Goal: Find specific page/section: Find specific page/section

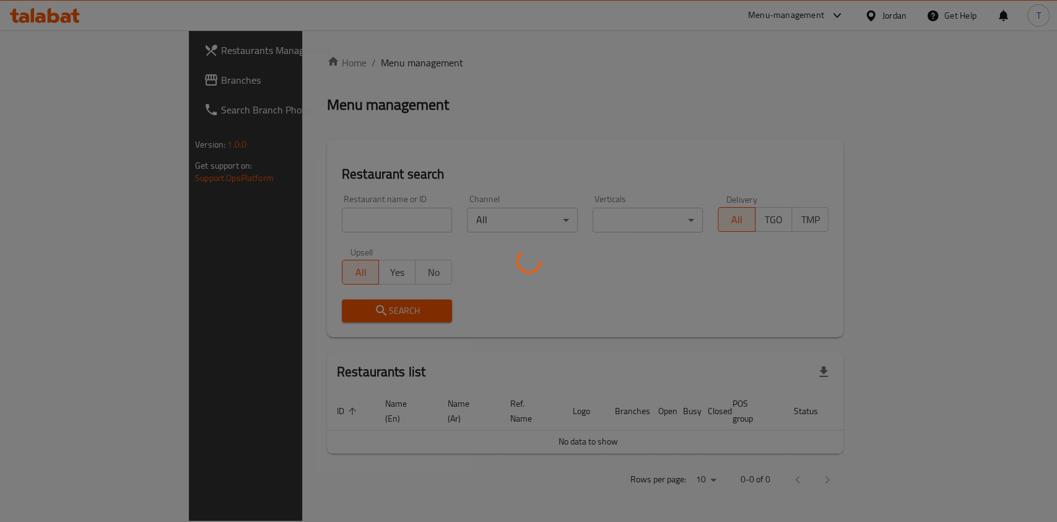
click at [330, 226] on div at bounding box center [528, 261] width 1057 height 522
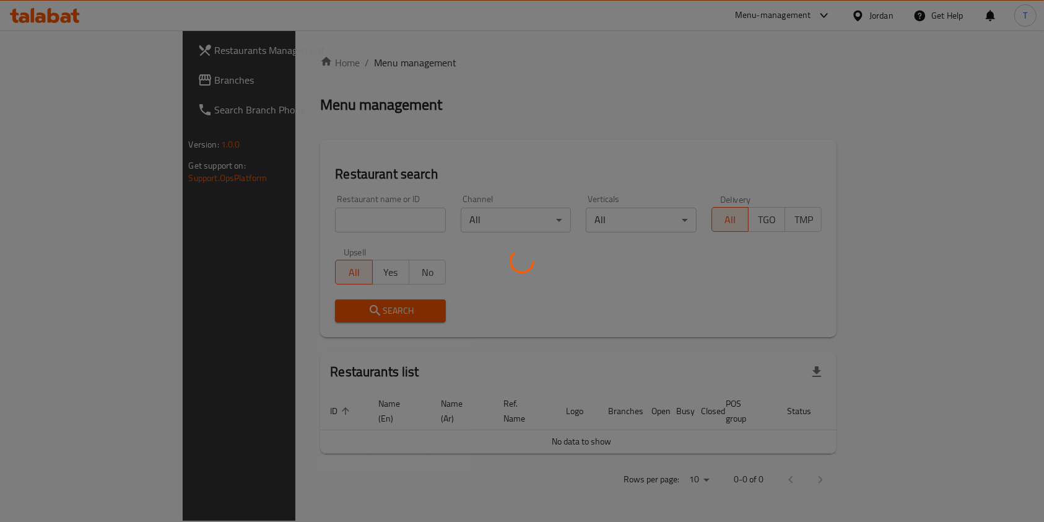
click at [332, 219] on div at bounding box center [522, 261] width 1044 height 522
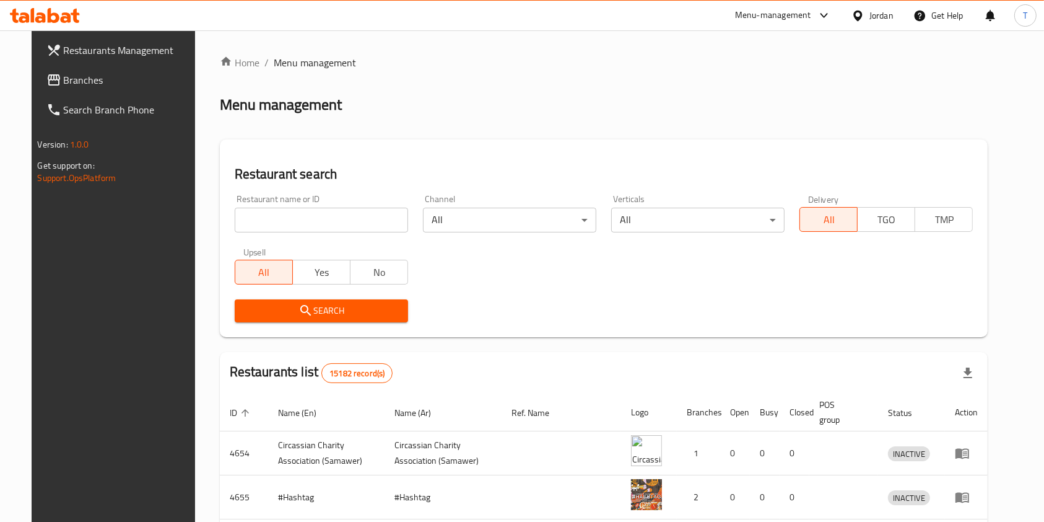
click at [332, 219] on input "search" at bounding box center [321, 219] width 173 height 25
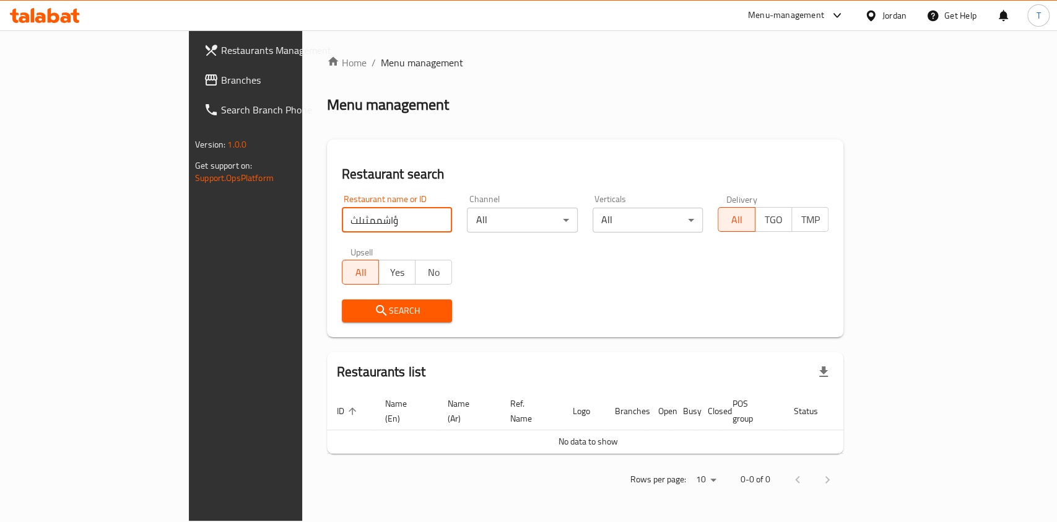
drag, startPoint x: 305, startPoint y: 223, endPoint x: 154, endPoint y: 222, distance: 151.8
click at [189, 222] on div "Restaurants Management Branches Search Branch Phone Version: 1.0.0 Get support …" at bounding box center [528, 275] width 679 height 490
type input "a"
type input "challenge burger"
click button "Search" at bounding box center [397, 310] width 111 height 23
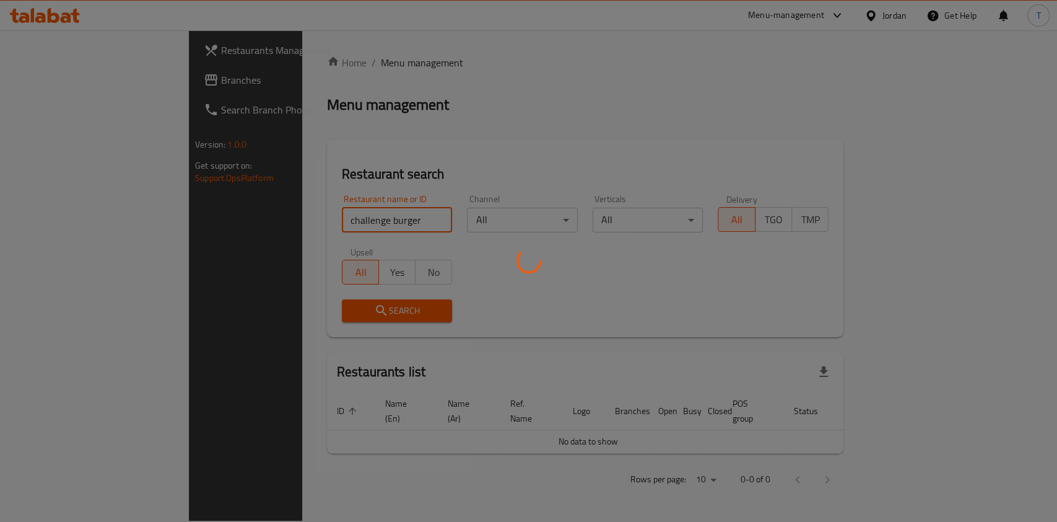
click button "Search" at bounding box center [397, 310] width 111 height 23
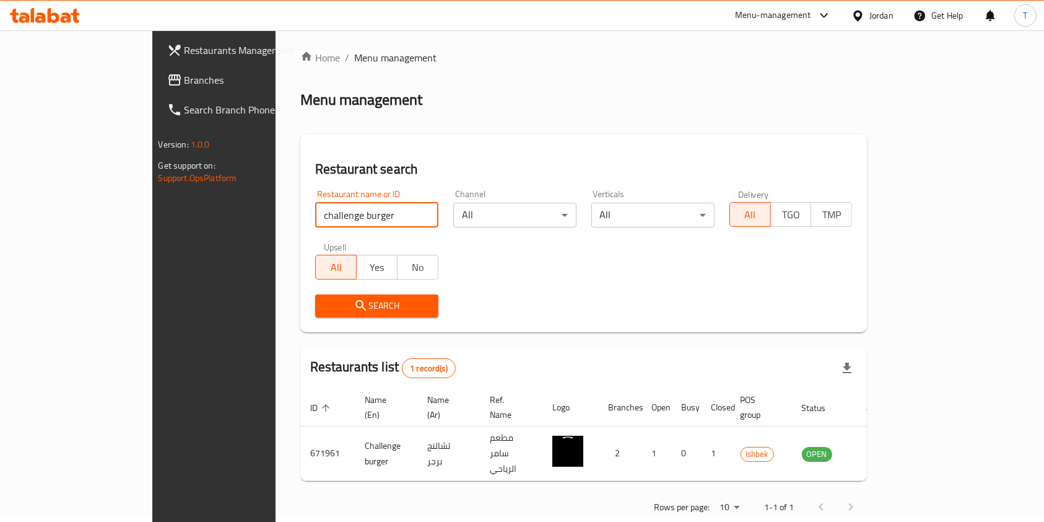
scroll to position [6, 0]
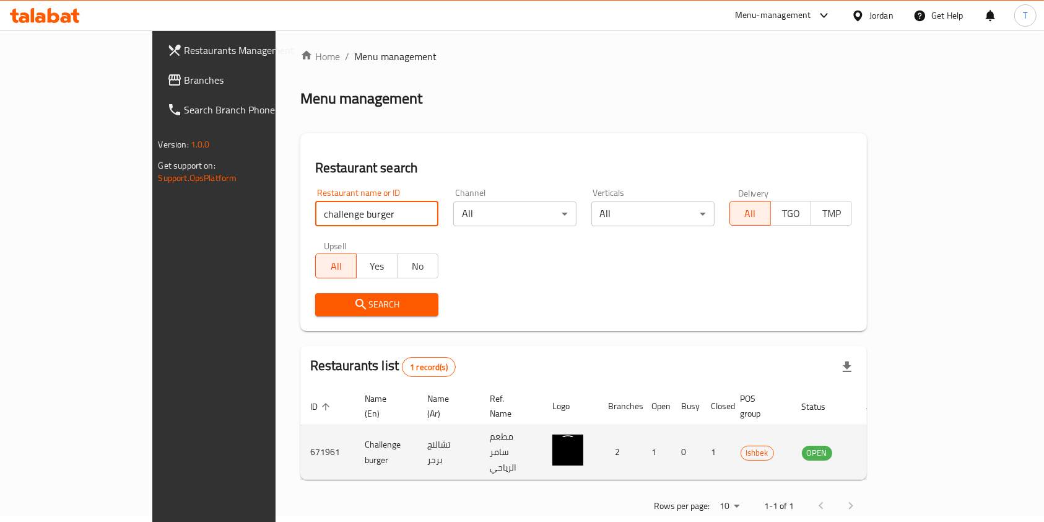
click at [882, 445] on icon "enhanced table" at bounding box center [874, 452] width 15 height 15
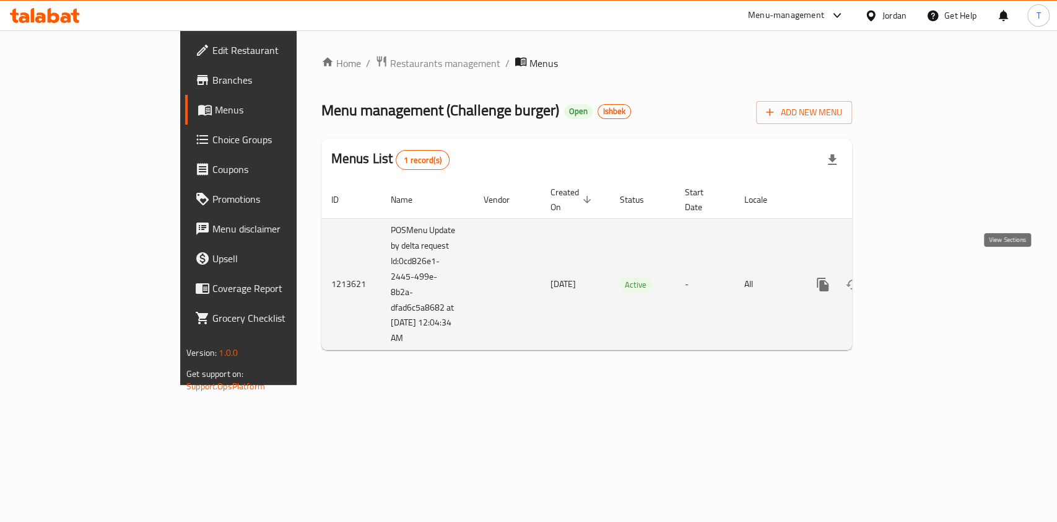
click at [920, 277] on icon "enhanced table" at bounding box center [912, 284] width 15 height 15
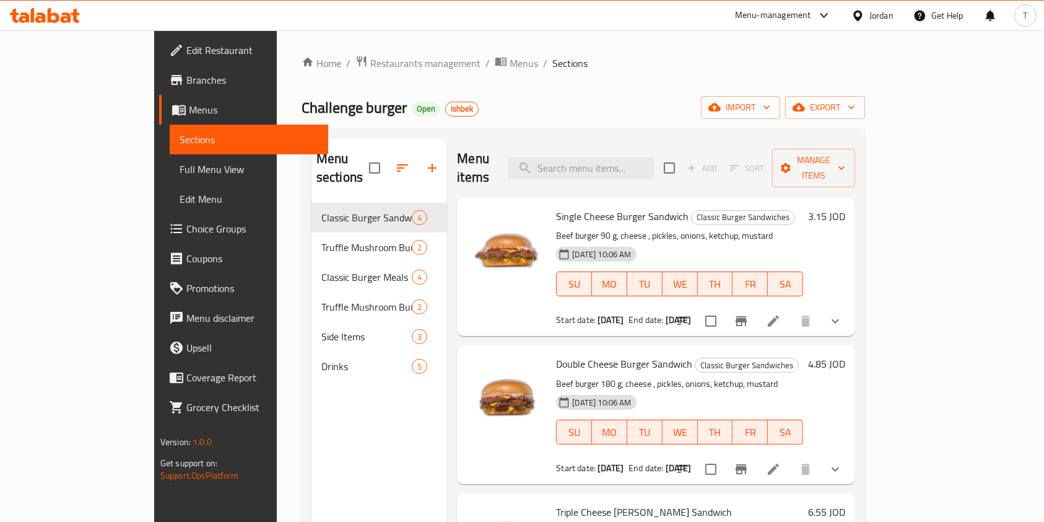
click at [186, 81] on span "Branches" at bounding box center [252, 79] width 133 height 15
